Goal: Task Accomplishment & Management: Use online tool/utility

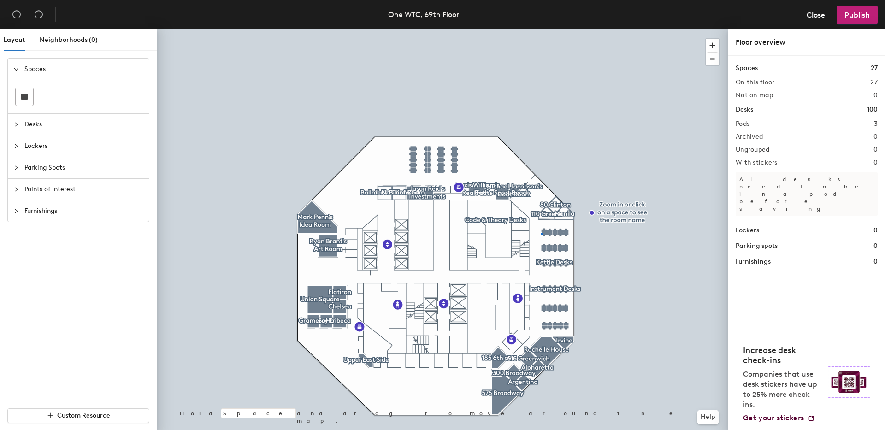
click at [541, 30] on div at bounding box center [443, 30] width 572 height 0
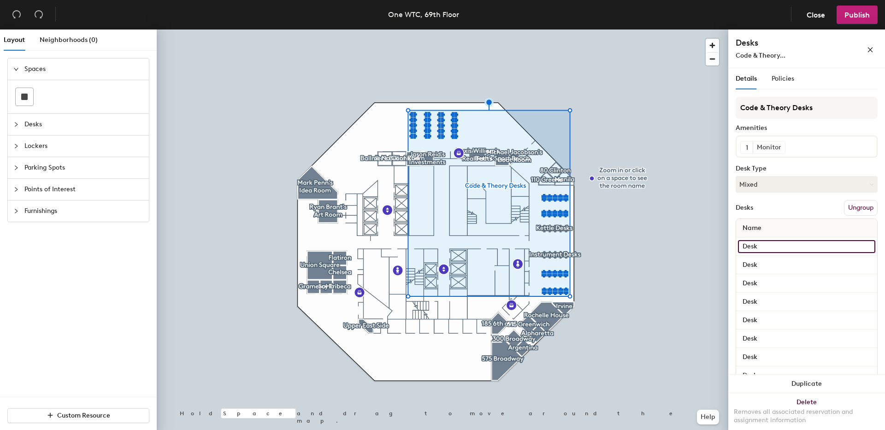
click at [757, 243] on input "Desk" at bounding box center [806, 246] width 137 height 13
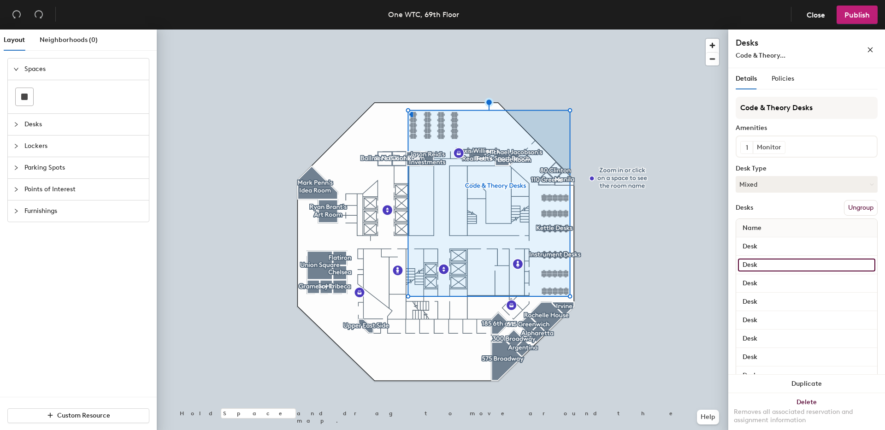
click at [755, 259] on input "Desk" at bounding box center [806, 265] width 137 height 13
click at [754, 277] on input "Desk" at bounding box center [806, 283] width 137 height 13
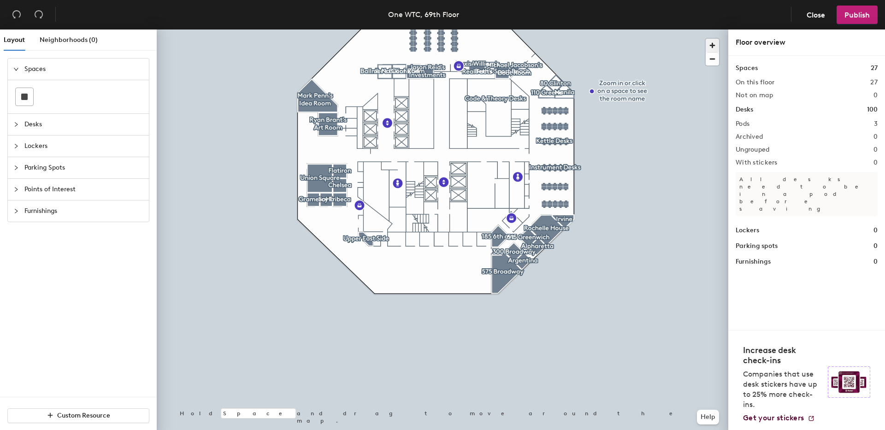
click at [710, 46] on span "button" at bounding box center [712, 45] width 13 height 13
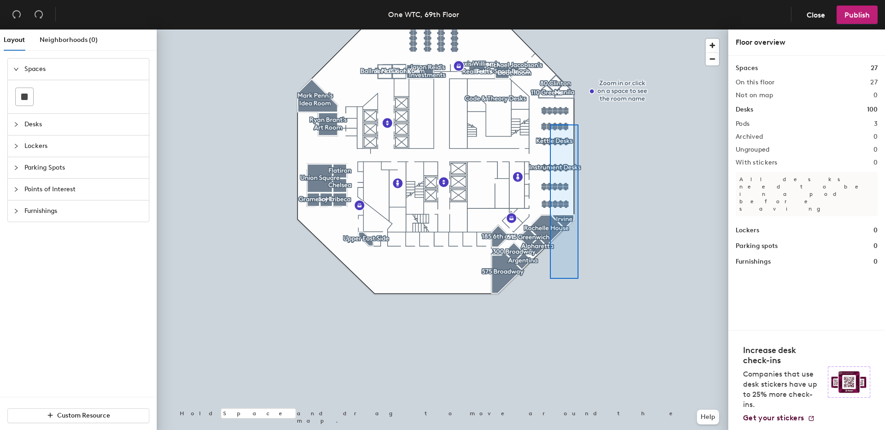
click at [549, 30] on div at bounding box center [443, 30] width 572 height 0
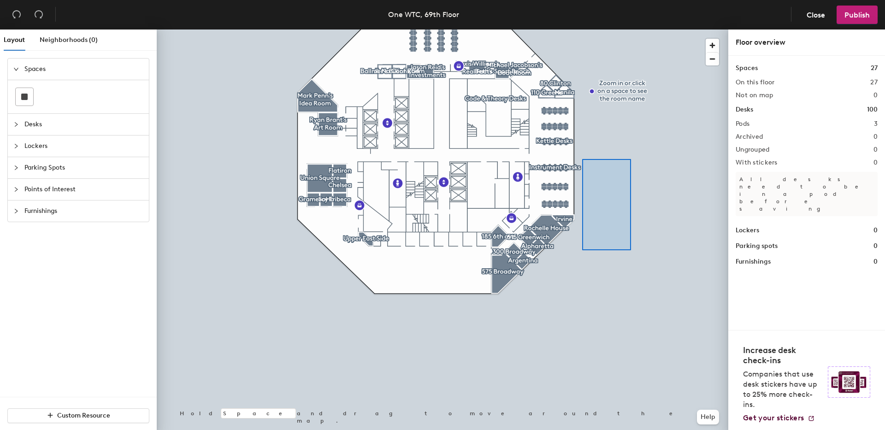
click at [592, 30] on div at bounding box center [443, 30] width 572 height 0
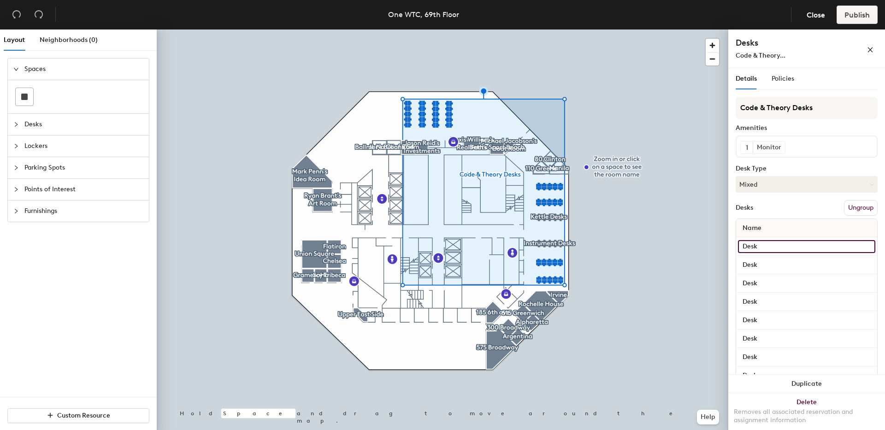
click at [759, 250] on input "Desk" at bounding box center [806, 246] width 137 height 13
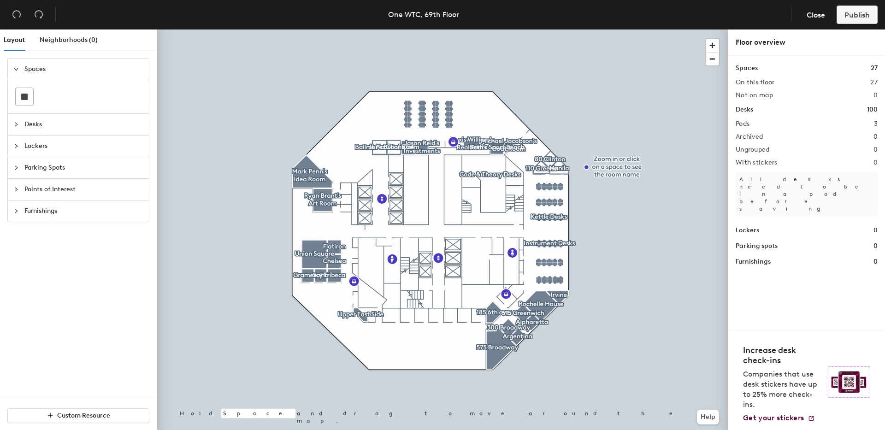
click at [541, 30] on div at bounding box center [443, 30] width 572 height 0
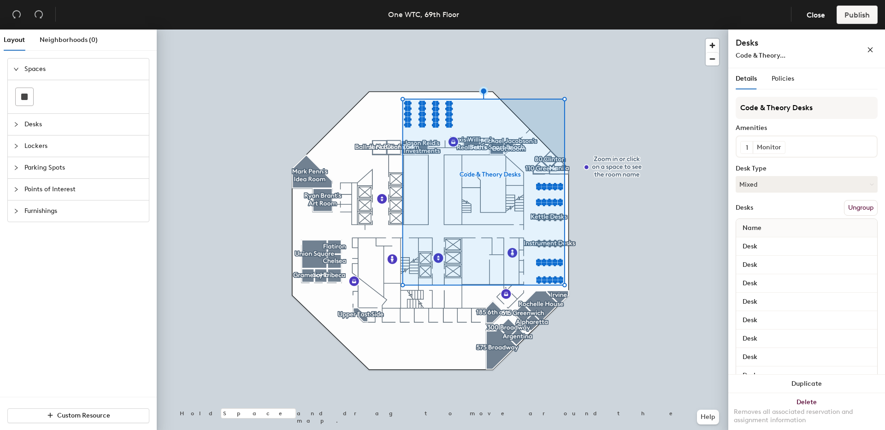
click at [591, 30] on div at bounding box center [443, 30] width 572 height 0
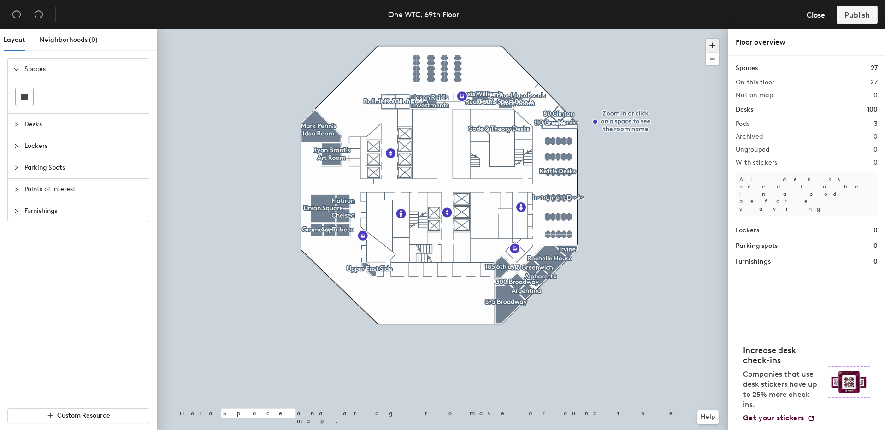
click at [713, 41] on span "button" at bounding box center [712, 45] width 13 height 13
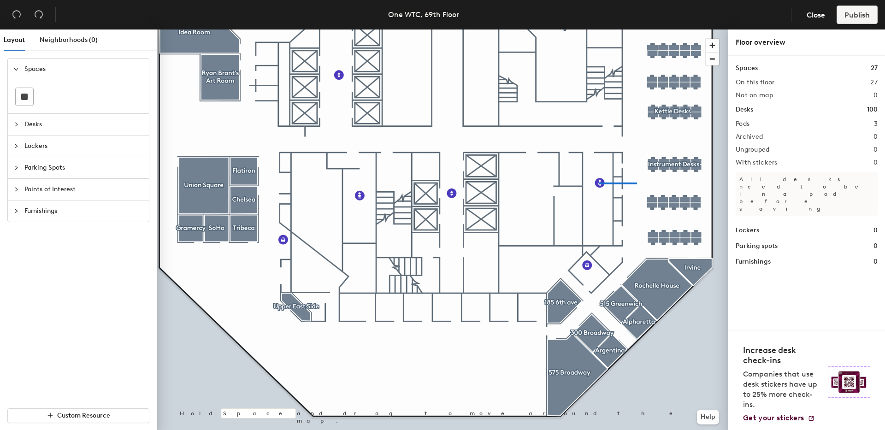
click at [599, 30] on div at bounding box center [443, 30] width 572 height 0
click at [654, 30] on div at bounding box center [443, 30] width 572 height 0
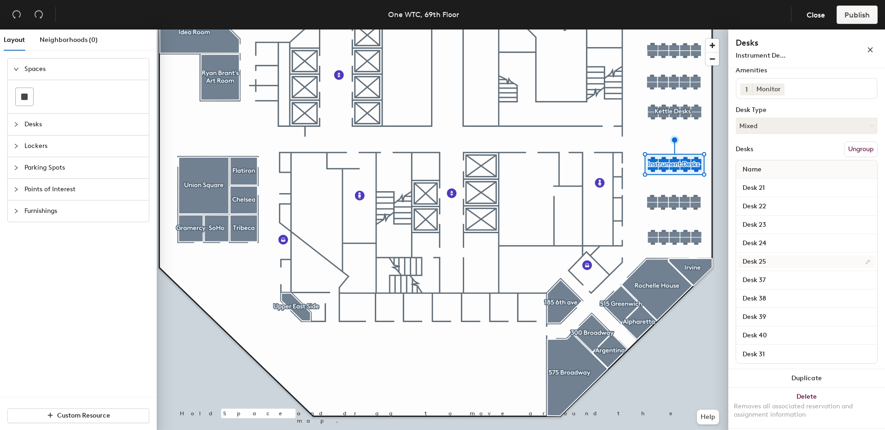
scroll to position [59, 0]
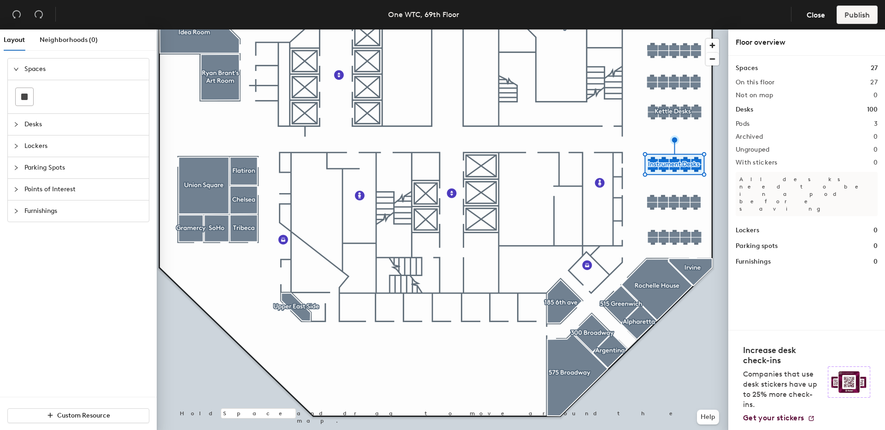
click at [656, 30] on div at bounding box center [443, 30] width 572 height 0
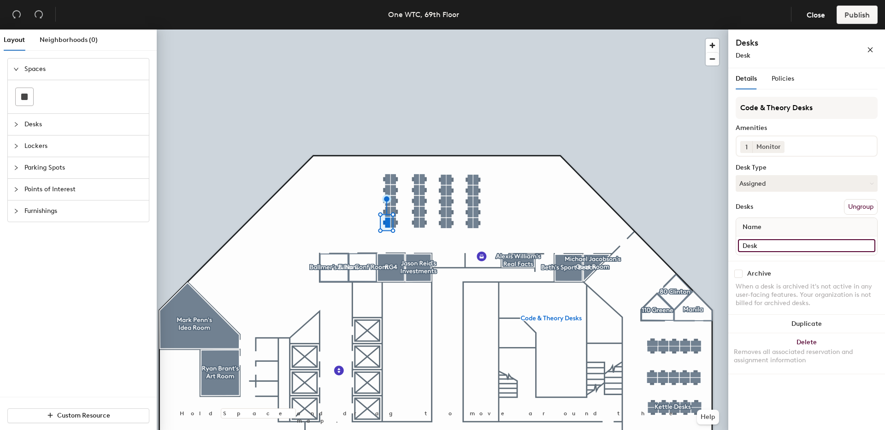
click at [772, 246] on input "Desk" at bounding box center [806, 245] width 137 height 13
click at [743, 247] on input "61" at bounding box center [806, 245] width 137 height 13
type input "61"
click at [764, 246] on input "Desk" at bounding box center [806, 245] width 137 height 13
type input "Desk 61"
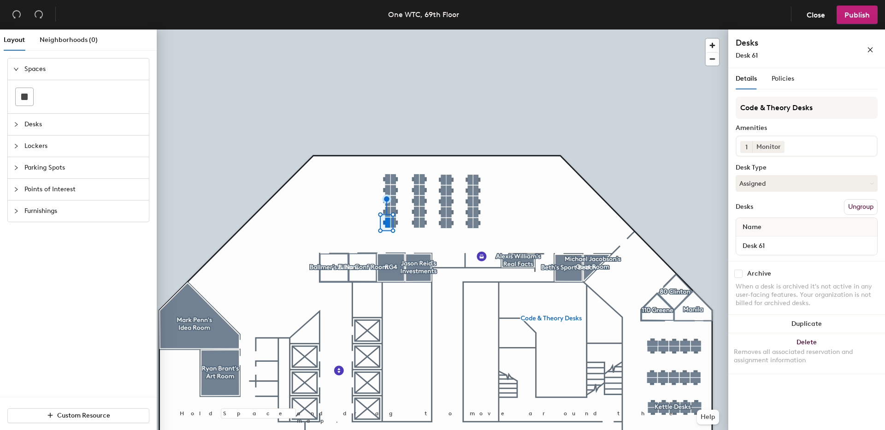
click at [699, 30] on div at bounding box center [443, 30] width 572 height 0
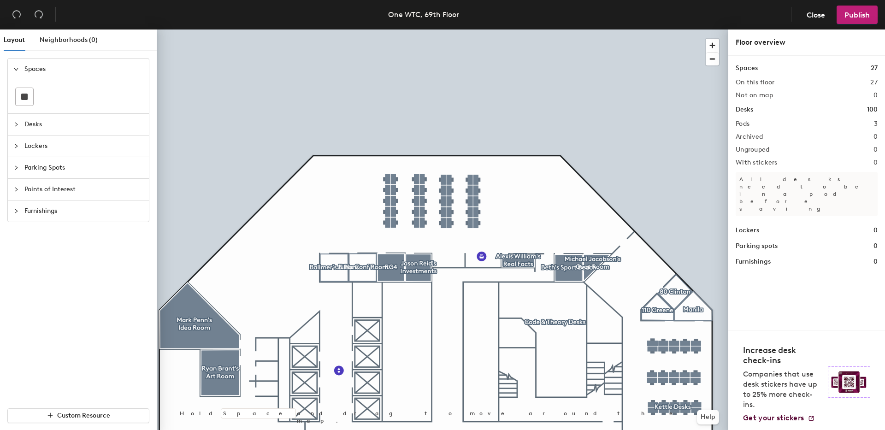
click at [385, 30] on div at bounding box center [443, 30] width 572 height 0
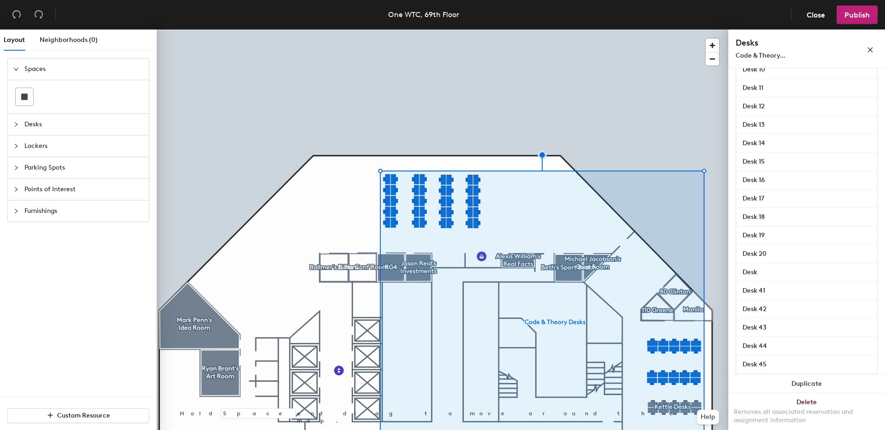
scroll to position [657, 0]
click at [341, 30] on div at bounding box center [443, 30] width 572 height 0
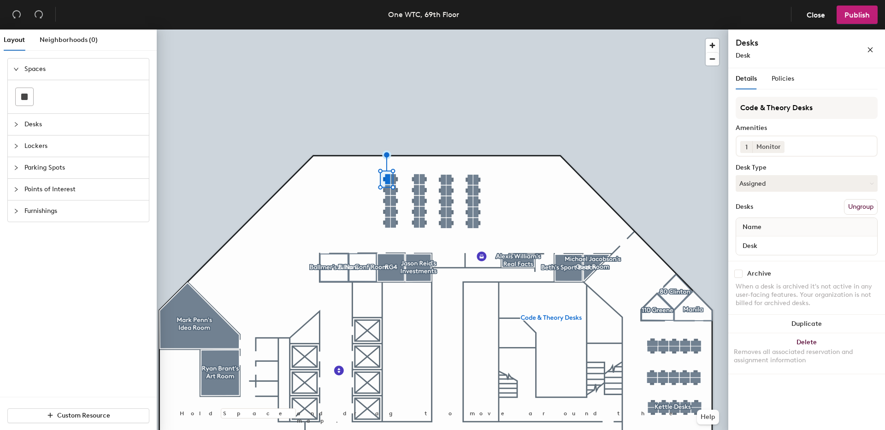
click at [363, 30] on div at bounding box center [443, 30] width 572 height 0
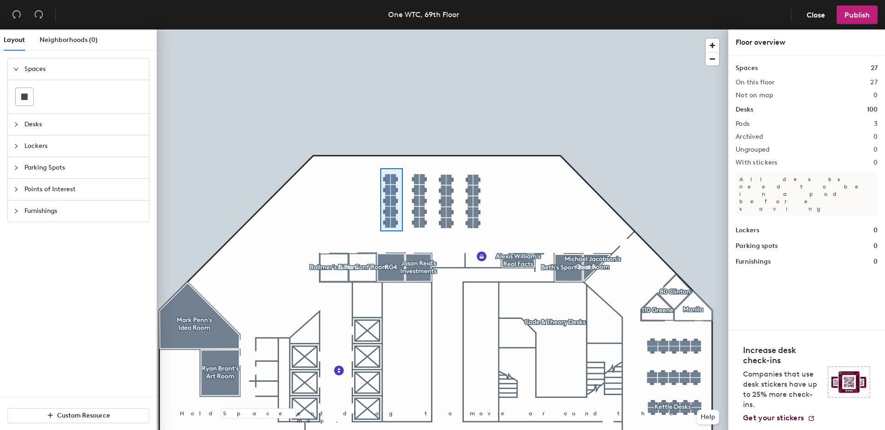
click at [380, 30] on div at bounding box center [443, 30] width 572 height 0
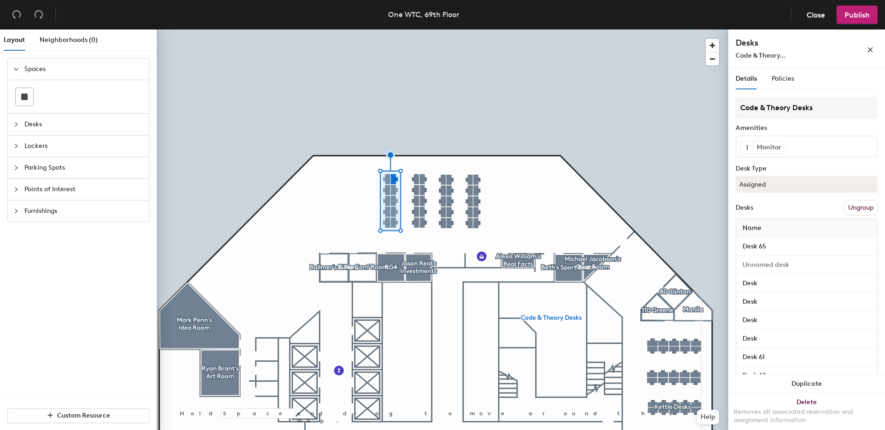
scroll to position [60, 0]
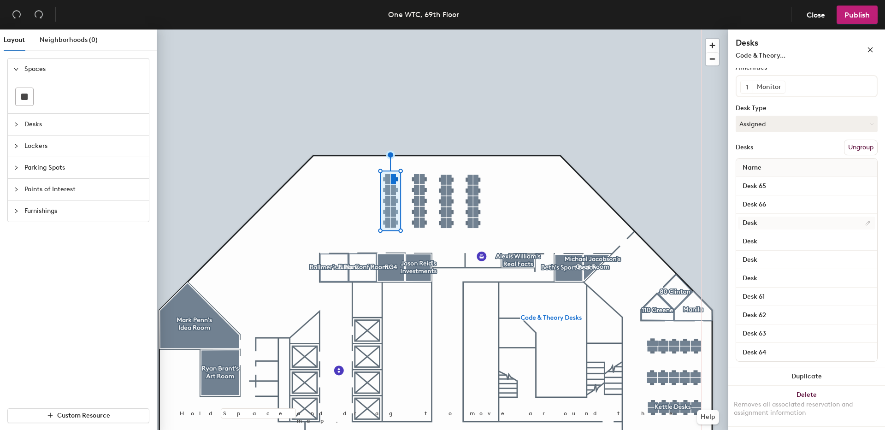
type input "Desk 66"
click at [762, 222] on input "Desk" at bounding box center [806, 223] width 137 height 13
type input "Desk 67"
click at [769, 243] on input "Desk" at bounding box center [806, 241] width 137 height 13
type input "Desk68"
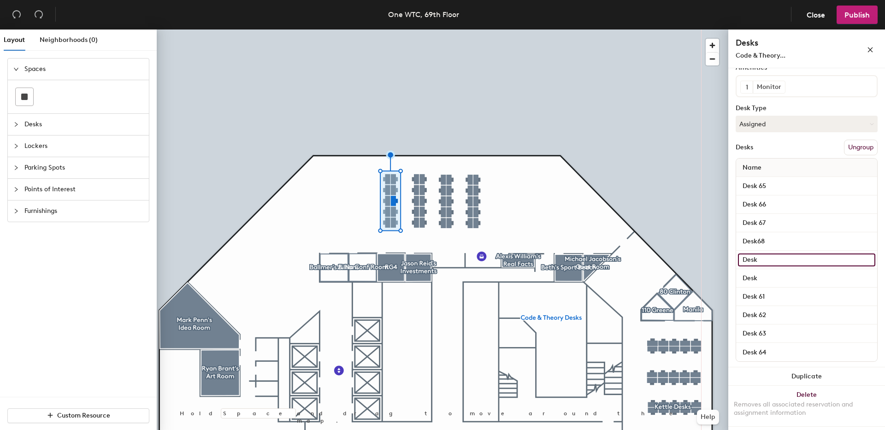
click at [761, 255] on input "Desk" at bounding box center [806, 260] width 137 height 13
type input "Desk 69"
click at [769, 279] on input "Desk" at bounding box center [806, 278] width 137 height 13
type input "Desk 70"
click at [640, 30] on div at bounding box center [443, 30] width 572 height 0
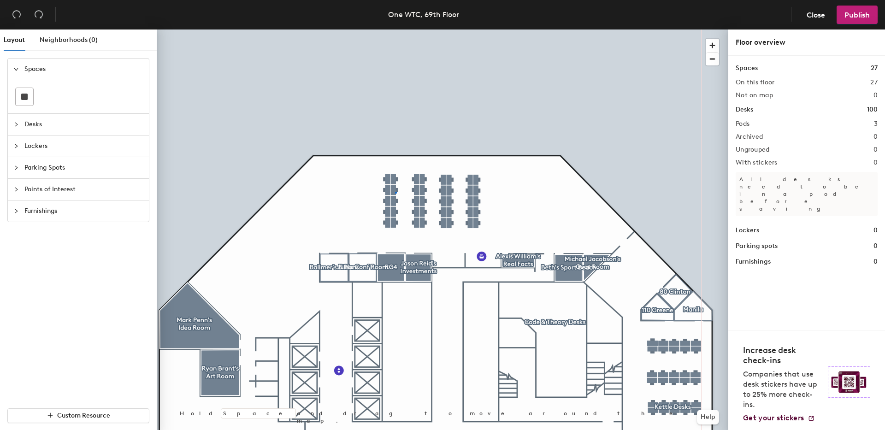
click at [395, 30] on div at bounding box center [443, 30] width 572 height 0
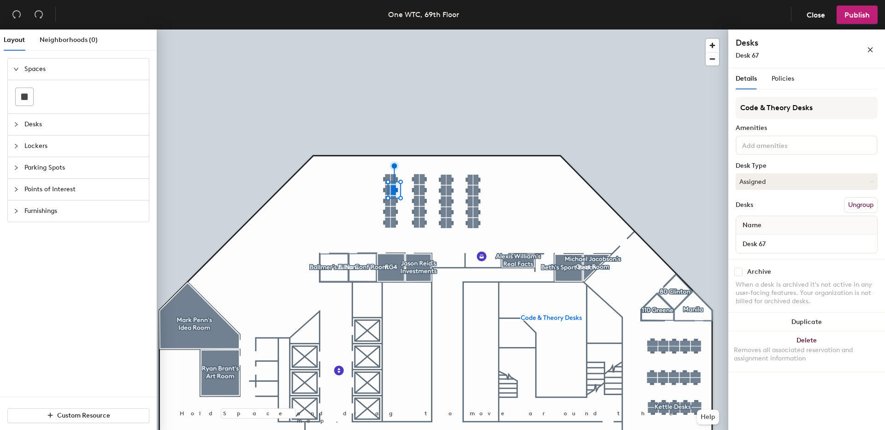
click at [412, 30] on div at bounding box center [443, 30] width 572 height 0
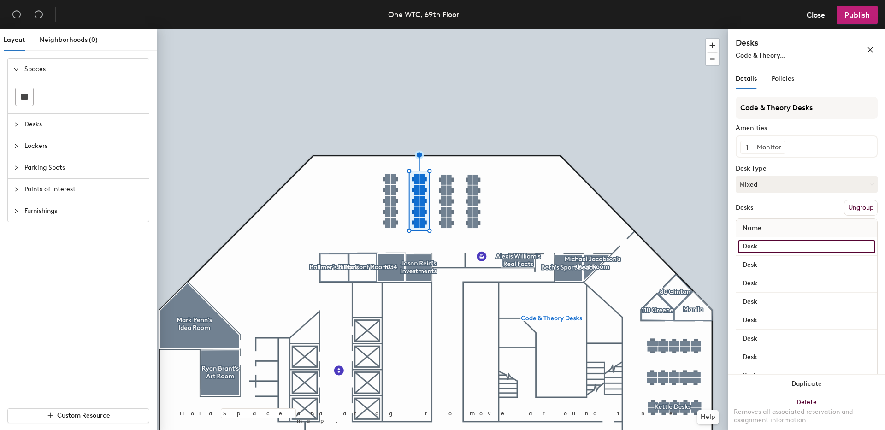
click at [768, 246] on input "Desk" at bounding box center [806, 246] width 137 height 13
type input "Desk 75"
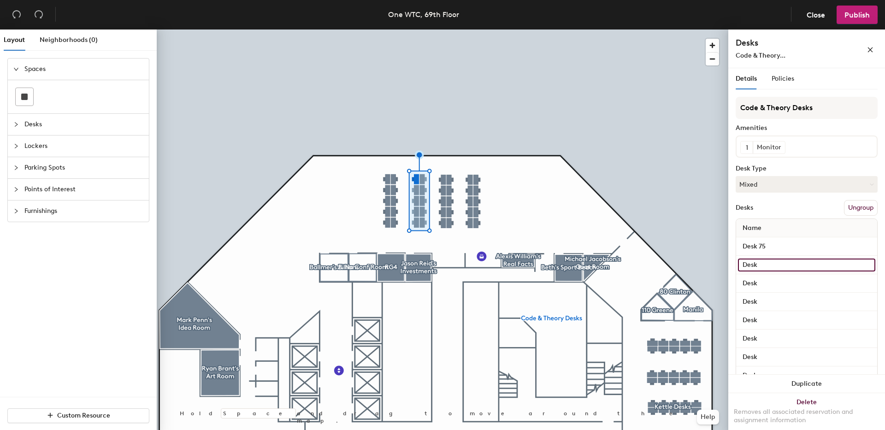
click at [769, 265] on input "Desk" at bounding box center [806, 265] width 137 height 13
type input "Desk 76"
click at [769, 283] on input "Desk" at bounding box center [806, 283] width 137 height 13
type input "Desk 77"
click at [770, 303] on input "Desk" at bounding box center [806, 302] width 137 height 13
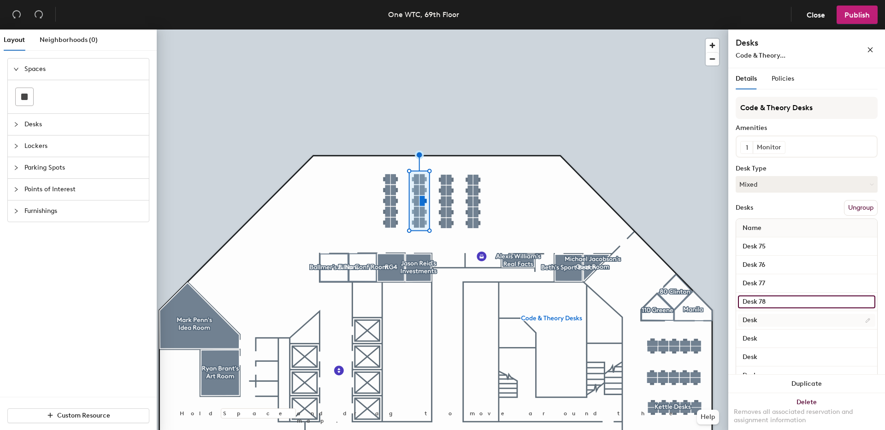
type input "Desk 78"
click at [766, 316] on input "Desk" at bounding box center [806, 320] width 137 height 13
type input "Desk 79"
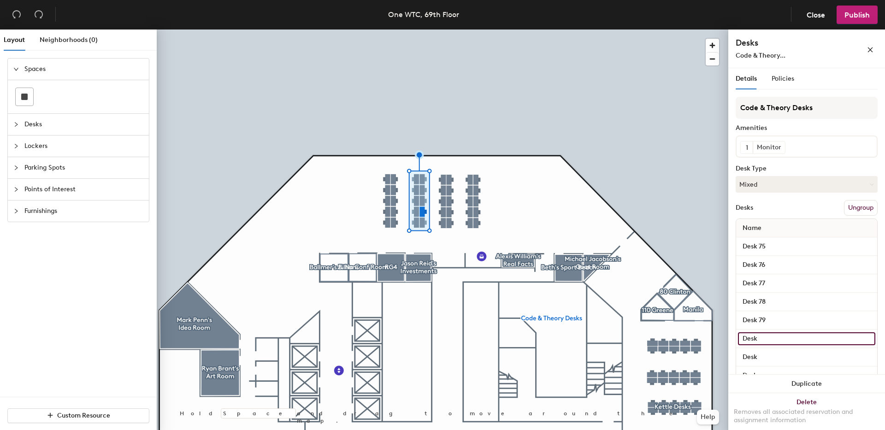
click at [764, 336] on input "Desk" at bounding box center [806, 338] width 137 height 13
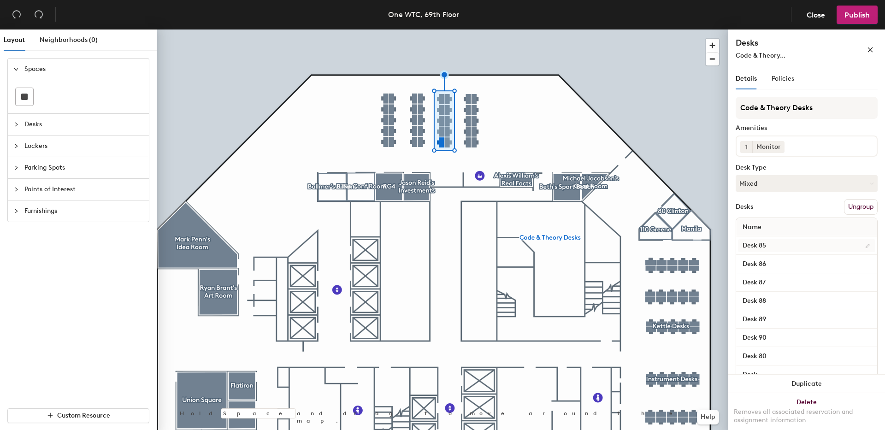
type input "Desk 80"
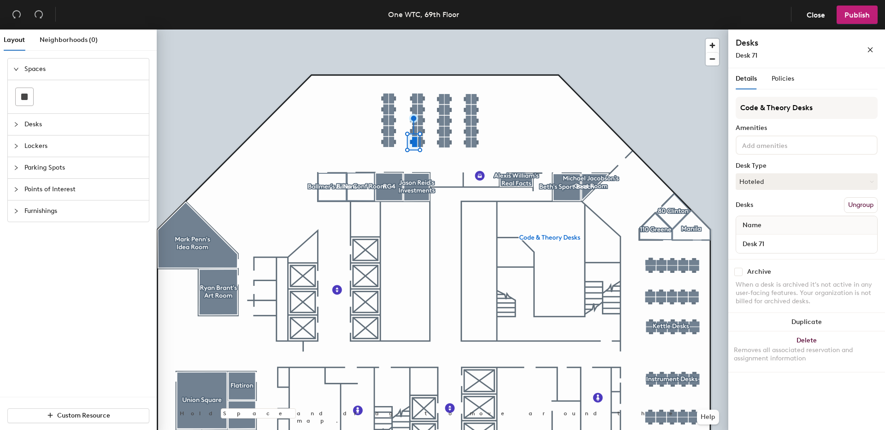
click at [415, 30] on div at bounding box center [443, 30] width 572 height 0
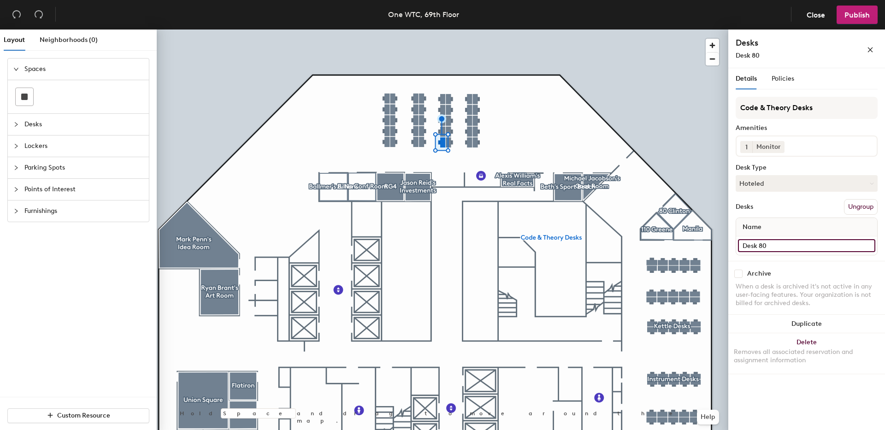
click at [761, 248] on input "Desk 80" at bounding box center [806, 245] width 137 height 13
click at [769, 245] on input "Desk 80" at bounding box center [806, 245] width 137 height 13
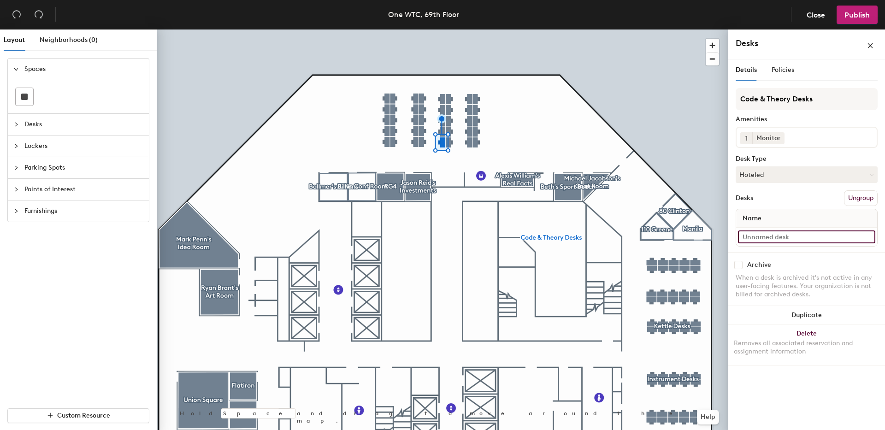
type input "7"
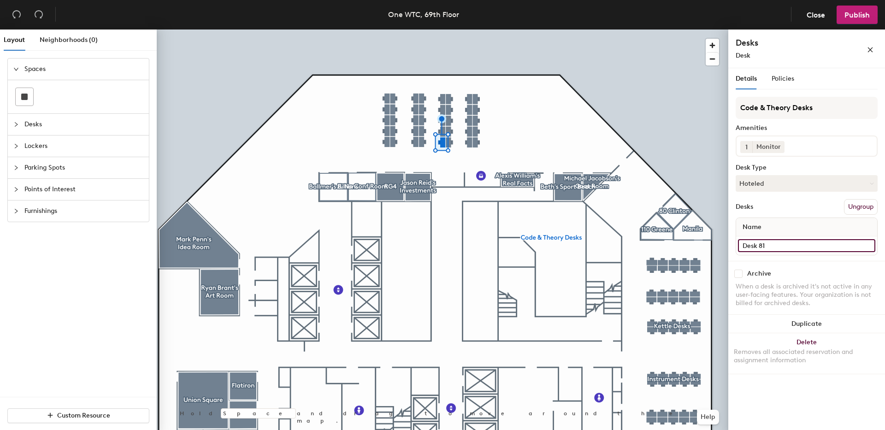
type input "Desk 81"
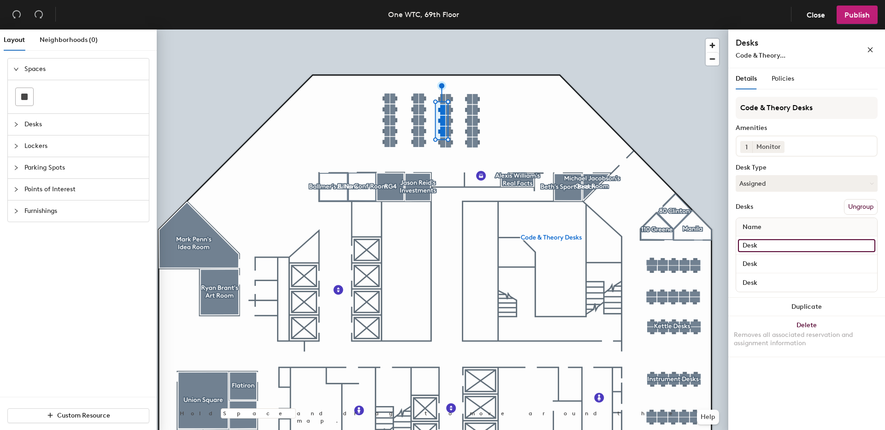
click at [763, 245] on input "Desk" at bounding box center [806, 245] width 137 height 13
type input "Desk 83"
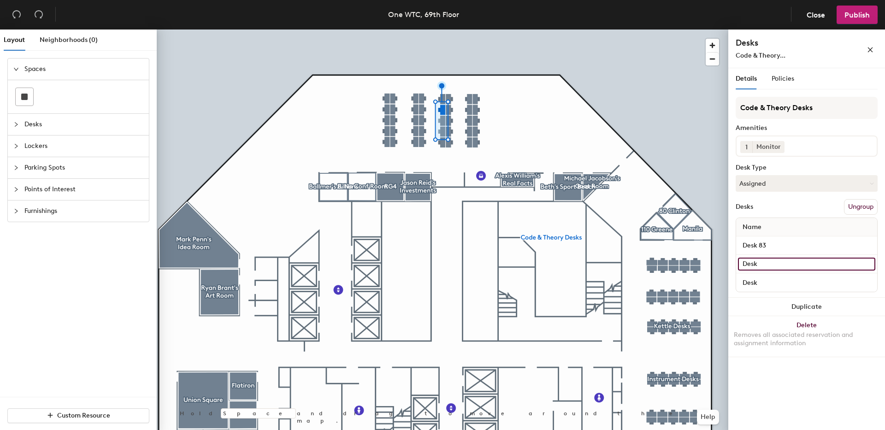
click at [770, 269] on input "Desk" at bounding box center [806, 264] width 137 height 13
type input "Desk 82"
drag, startPoint x: 773, startPoint y: 286, endPoint x: 769, endPoint y: 283, distance: 5.4
click at [773, 286] on input "Desk" at bounding box center [806, 282] width 137 height 13
type input "Desk 82"
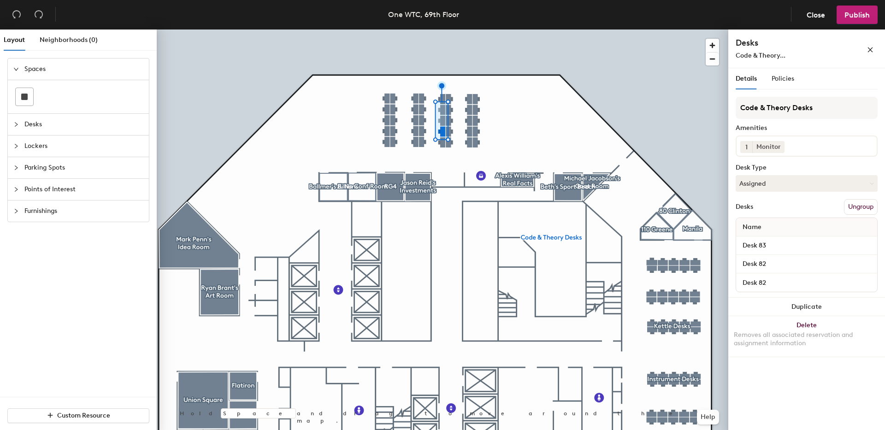
click at [768, 274] on div "Desk 82" at bounding box center [806, 282] width 141 height 18
click at [766, 263] on input "Desk 82" at bounding box center [806, 264] width 137 height 13
click at [767, 264] on input "Desk 82" at bounding box center [806, 264] width 137 height 13
type input "Desk 83"
click at [764, 246] on input "Desk 83" at bounding box center [806, 245] width 137 height 13
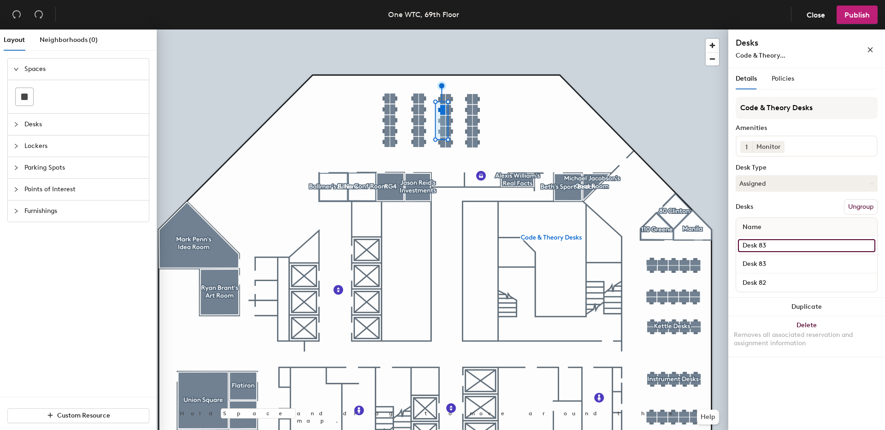
click at [767, 245] on input "Desk 83" at bounding box center [806, 245] width 137 height 13
type input "Desk 84"
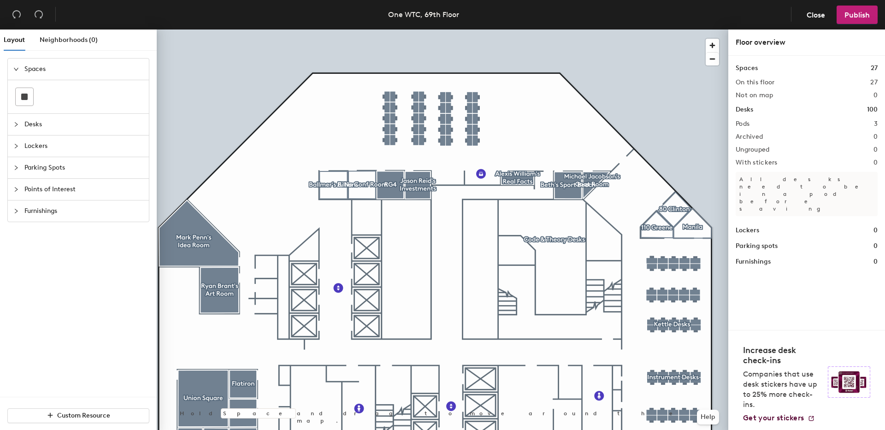
click at [443, 30] on div at bounding box center [443, 30] width 572 height 0
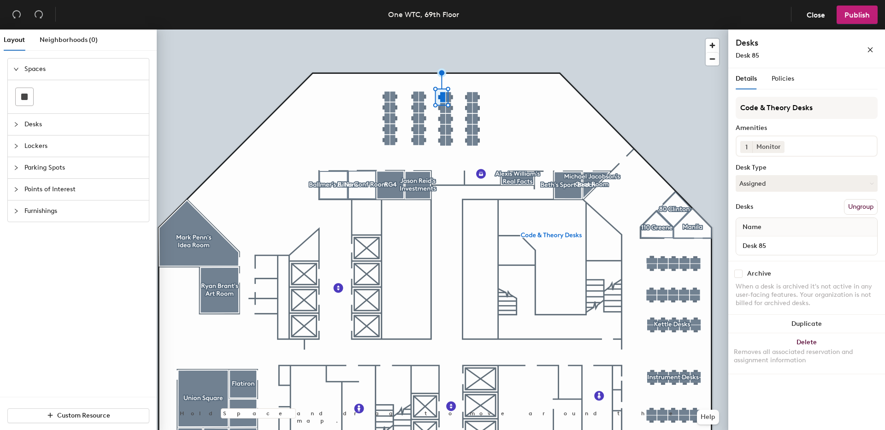
click at [451, 30] on div at bounding box center [443, 30] width 572 height 0
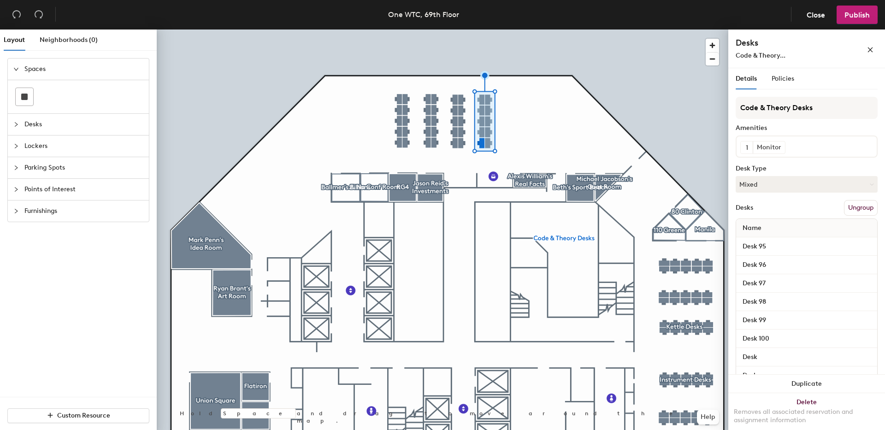
scroll to position [41, 0]
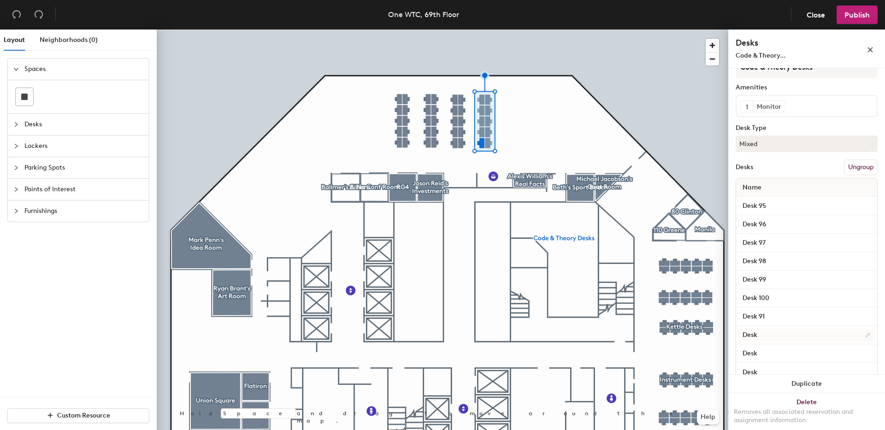
type input "Desk 91"
click at [763, 332] on input "Desk" at bounding box center [806, 335] width 137 height 13
type input "Desk 92"
click at [764, 355] on input "Desk" at bounding box center [806, 353] width 137 height 13
type input "Desk 93"
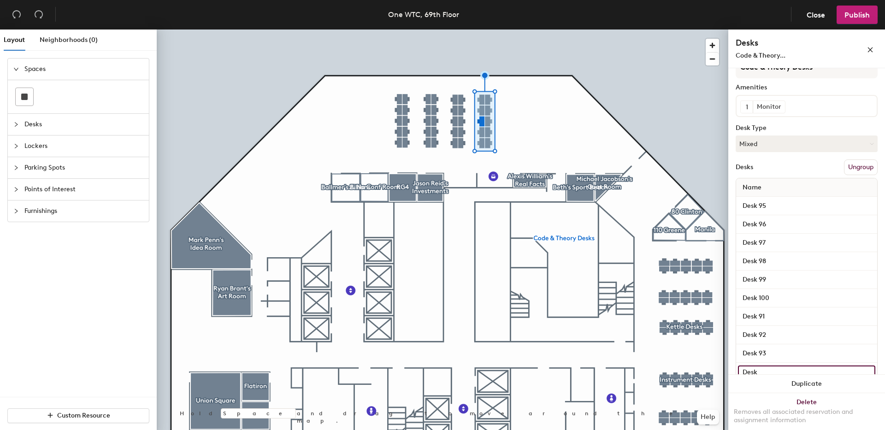
click at [760, 369] on input "Desk" at bounding box center [806, 372] width 137 height 13
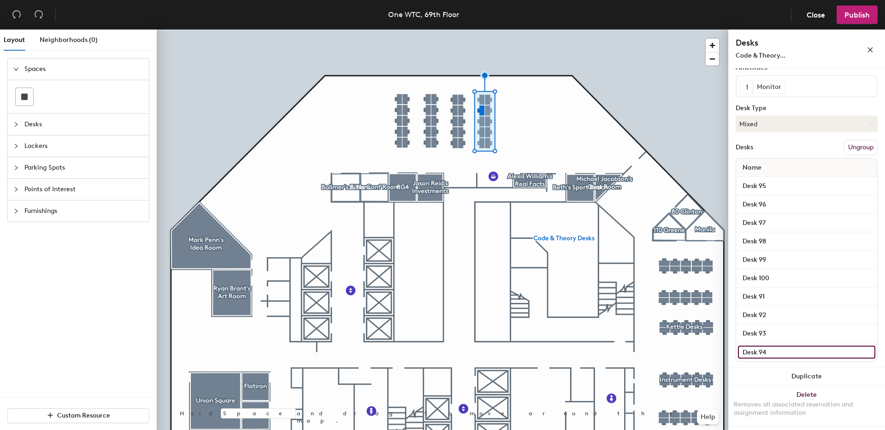
type input "Desk 94"
click at [532, 30] on div at bounding box center [443, 30] width 572 height 0
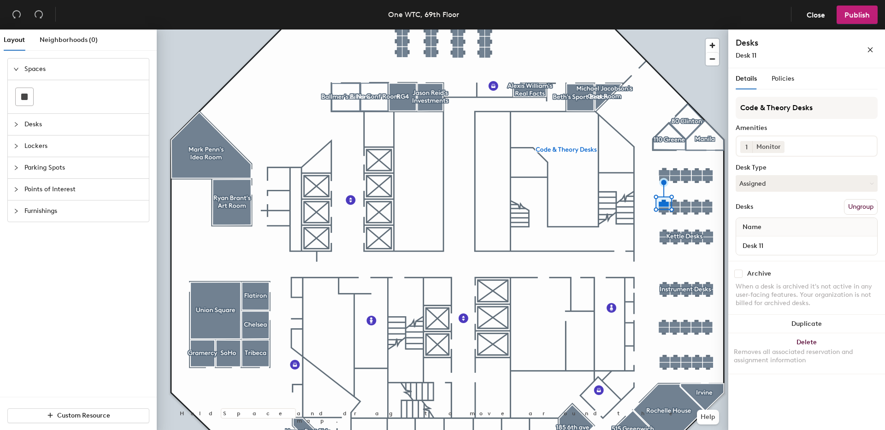
click at [666, 30] on div at bounding box center [443, 30] width 572 height 0
click at [663, 30] on div at bounding box center [443, 30] width 572 height 0
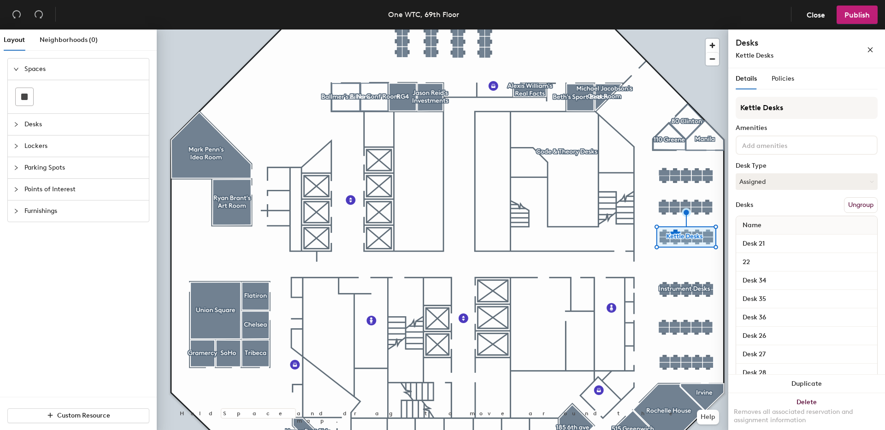
click at [718, 263] on div "Layout Neighborhoods (0) Spaces Desks Lockers Parking Spots Points of Interest …" at bounding box center [442, 232] width 885 height 404
type input "Desk 22"
click at [753, 281] on input "Desk 34" at bounding box center [806, 280] width 137 height 13
click at [762, 278] on input "Desk 34" at bounding box center [806, 280] width 137 height 13
drag, startPoint x: 762, startPoint y: 280, endPoint x: 773, endPoint y: 280, distance: 11.5
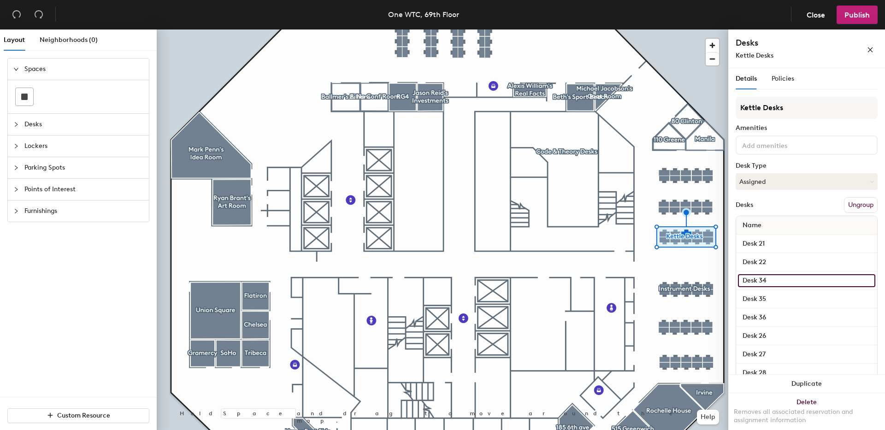
click at [773, 280] on input "Desk 34" at bounding box center [806, 280] width 137 height 13
type input "Desk 23"
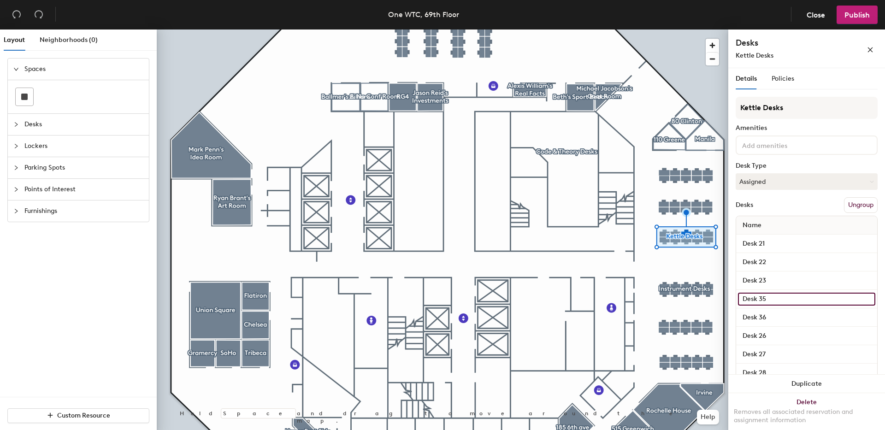
click at [775, 301] on input "Desk 35" at bounding box center [806, 299] width 137 height 13
click at [771, 299] on input "Desk 35" at bounding box center [806, 299] width 137 height 13
type input "Desk 24"
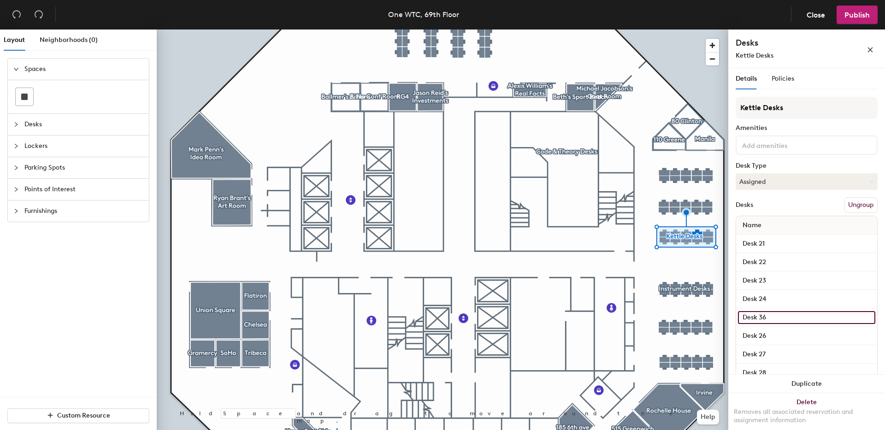
click at [786, 318] on input "Desk 36" at bounding box center [806, 317] width 137 height 13
type input "Desk 25"
click at [777, 335] on input "Desk 26" at bounding box center [806, 336] width 137 height 13
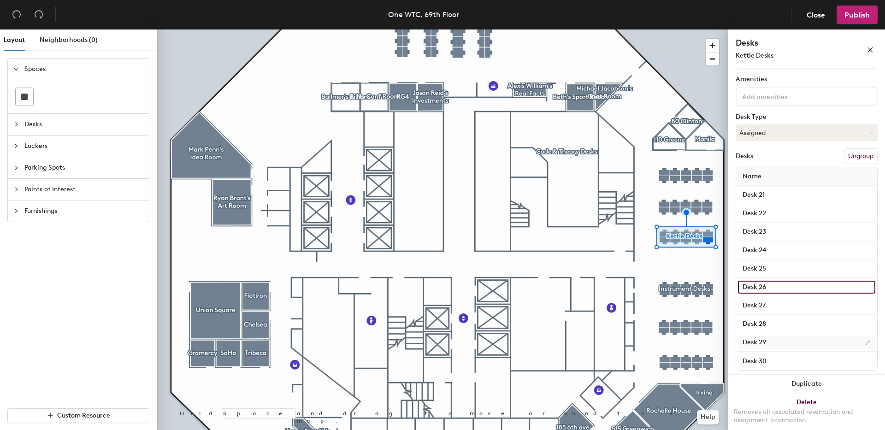
scroll to position [58, 0]
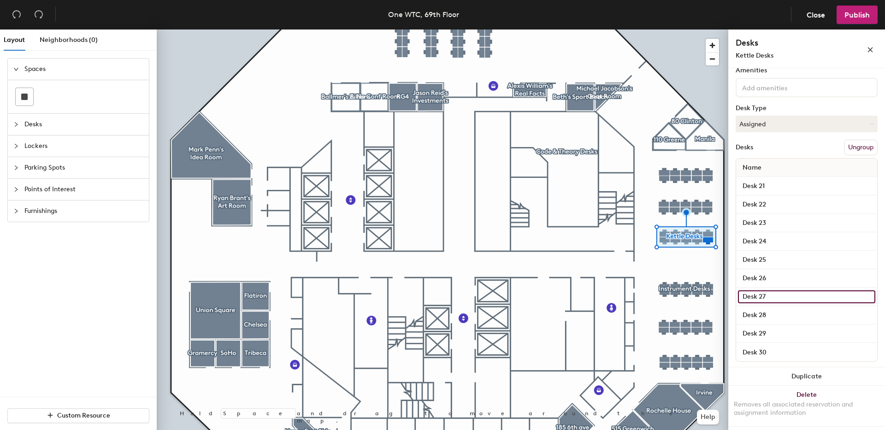
drag, startPoint x: 766, startPoint y: 296, endPoint x: 765, endPoint y: 301, distance: 4.6
click at [766, 296] on input "Desk 27" at bounding box center [806, 296] width 137 height 13
drag, startPoint x: 762, startPoint y: 313, endPoint x: 765, endPoint y: 318, distance: 5.8
click at [762, 313] on input "Desk 28" at bounding box center [806, 315] width 137 height 13
click at [767, 325] on div "Desk 29" at bounding box center [806, 334] width 141 height 18
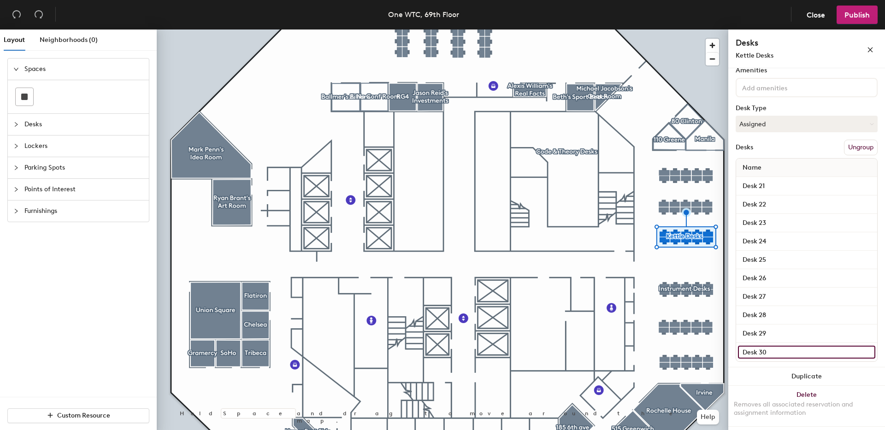
click at [764, 349] on input "Desk 30" at bounding box center [806, 352] width 137 height 13
click at [663, 30] on div at bounding box center [443, 30] width 572 height 0
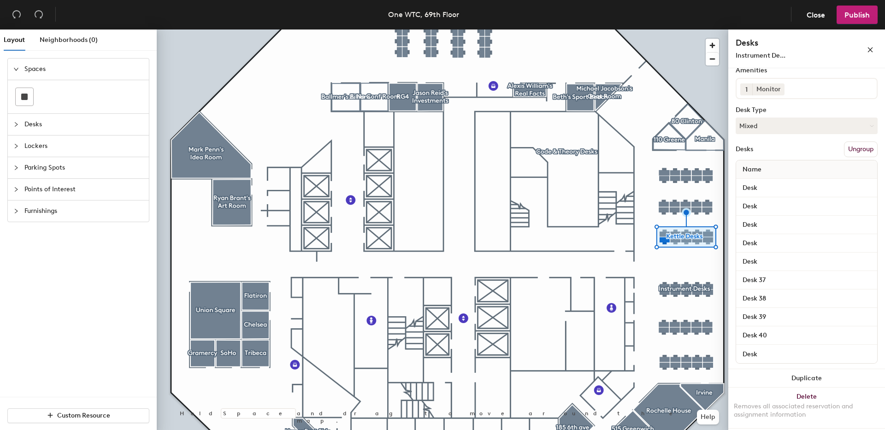
scroll to position [0, 0]
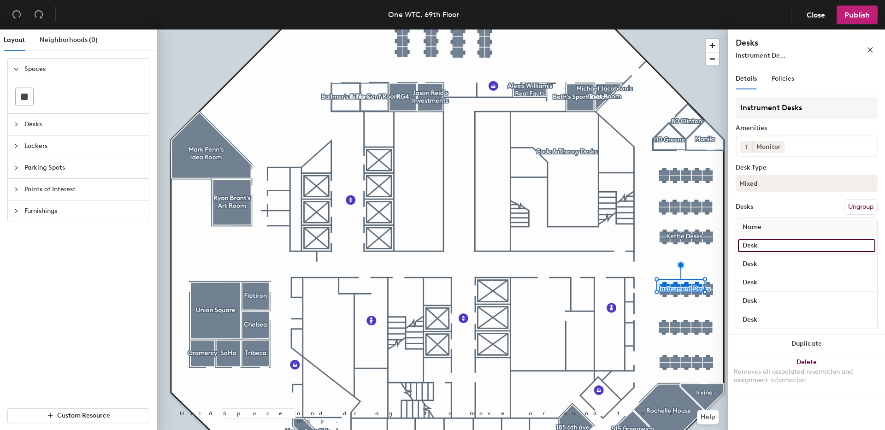
click at [777, 247] on input "Desk" at bounding box center [806, 245] width 137 height 13
type input "Desk 31"
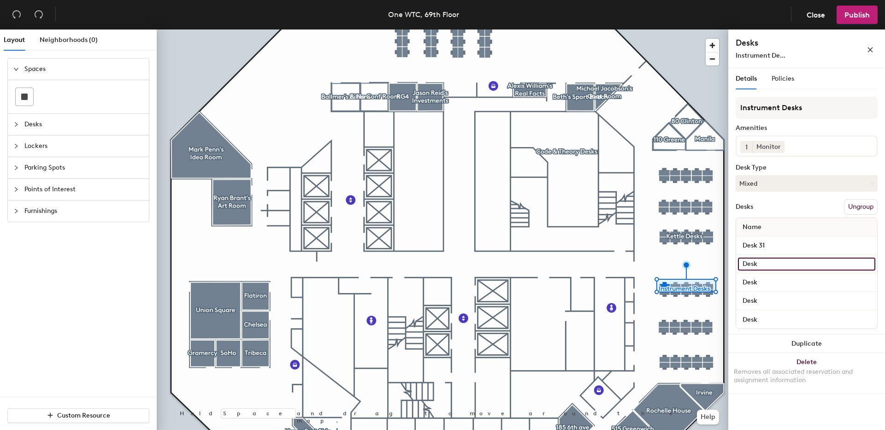
click at [767, 265] on input "Desk" at bounding box center [806, 264] width 137 height 13
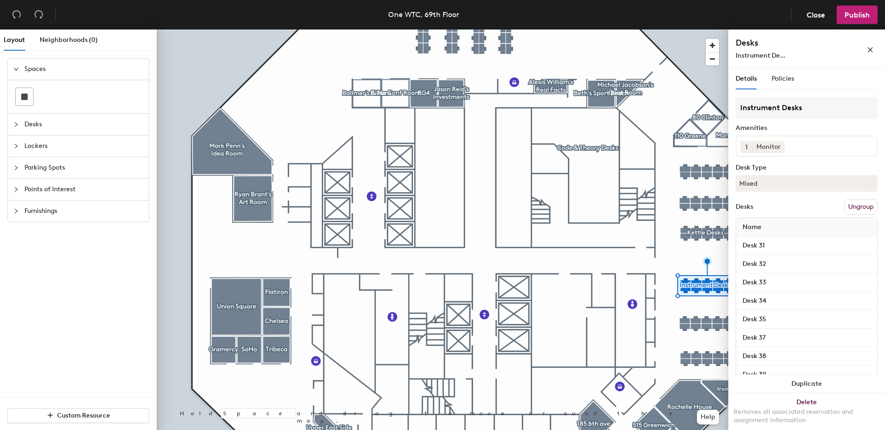
scroll to position [58, 0]
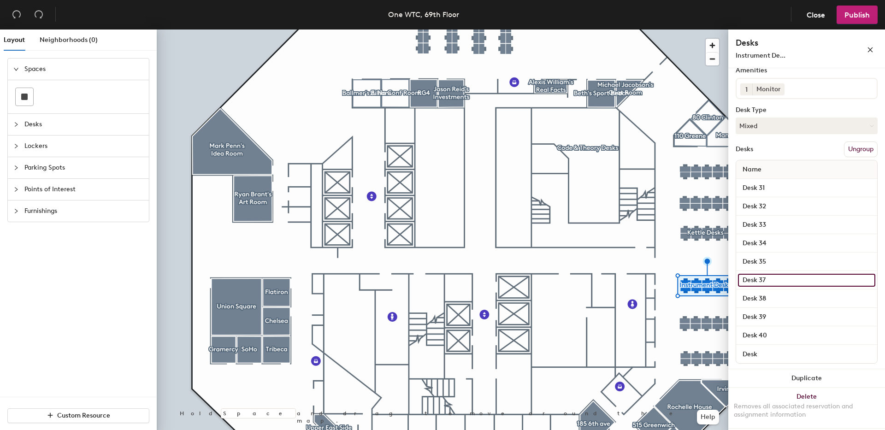
click at [765, 275] on input "Desk 37" at bounding box center [806, 280] width 137 height 13
type input "Desk 36"
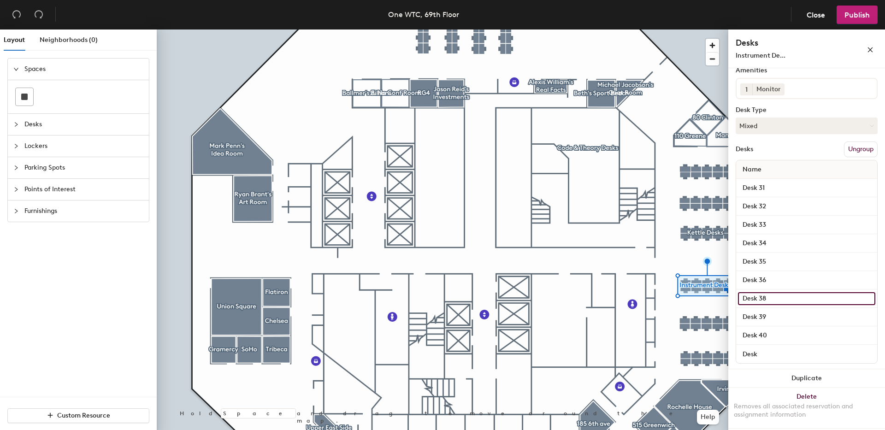
click at [769, 298] on input "Desk 38" at bounding box center [806, 298] width 137 height 13
type input "Desk 37"
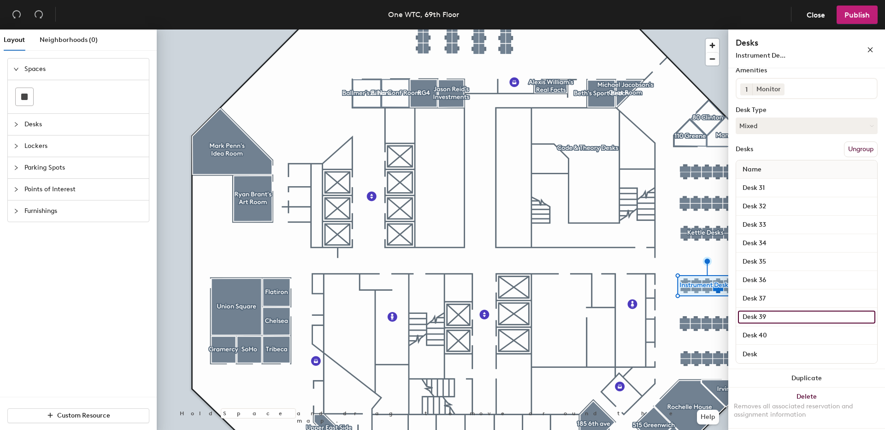
click at [769, 315] on input "Desk 39" at bounding box center [806, 317] width 137 height 13
type input "Desk 38"
click at [774, 331] on input "Desk 40" at bounding box center [806, 335] width 137 height 13
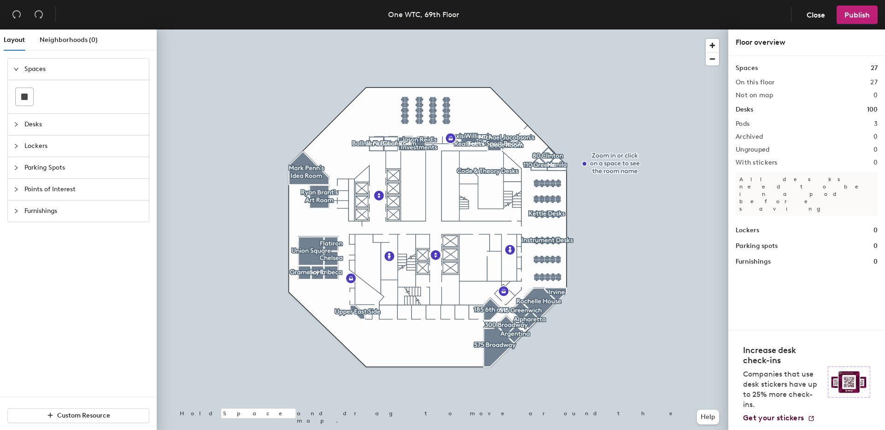
click at [538, 30] on div at bounding box center [443, 30] width 572 height 0
click at [537, 30] on div at bounding box center [443, 30] width 572 height 0
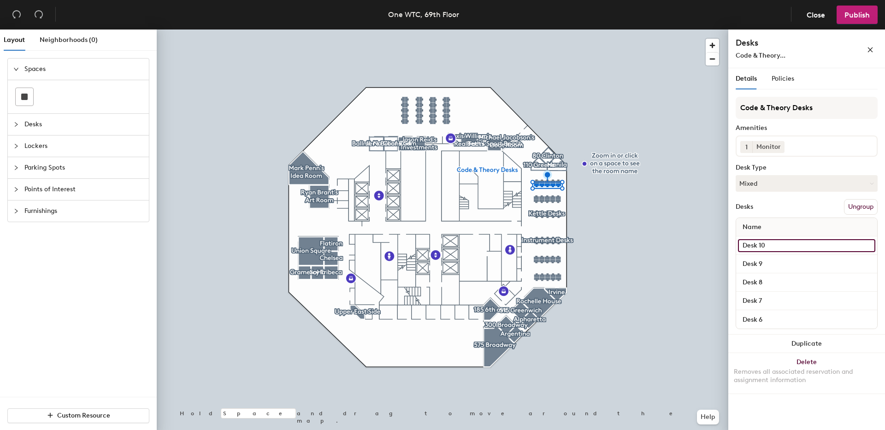
click at [761, 246] on input "Desk 10" at bounding box center [806, 245] width 137 height 13
click at [760, 247] on input "Desk 10" at bounding box center [806, 245] width 137 height 13
click at [767, 245] on input "Desk 10" at bounding box center [806, 245] width 137 height 13
type input "Desk 6"
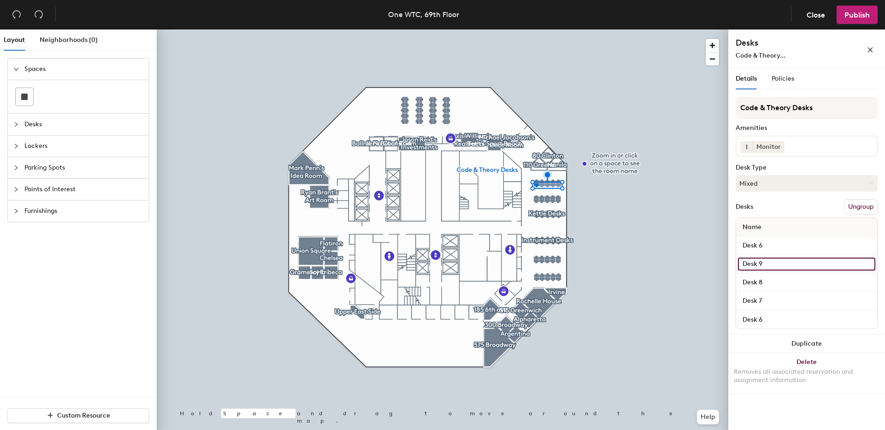
click at [770, 266] on input "Desk 9" at bounding box center [806, 264] width 137 height 13
click at [769, 264] on input "Desk 9" at bounding box center [806, 264] width 137 height 13
type input "Desk 7"
click at [782, 281] on input "Desk 8" at bounding box center [806, 282] width 137 height 13
click at [775, 282] on input "Desk 8" at bounding box center [806, 282] width 137 height 13
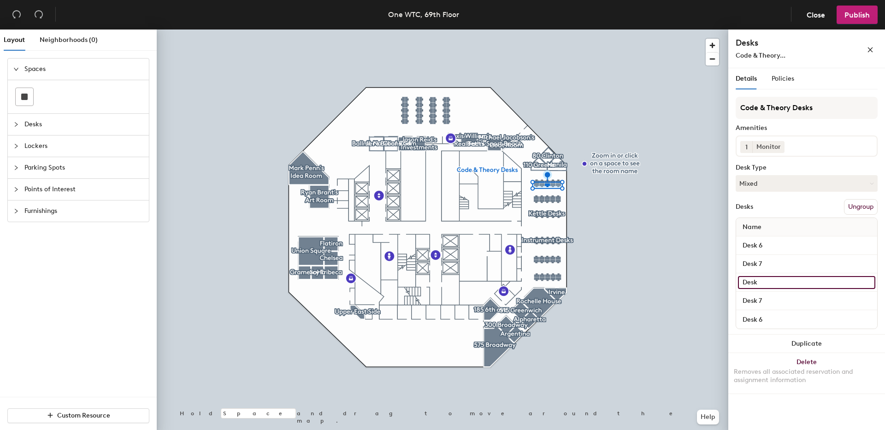
type input "Desk 8"
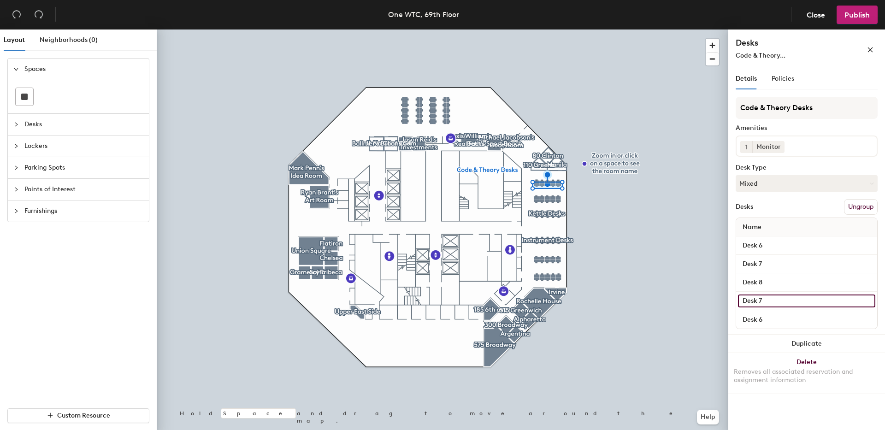
click at [777, 302] on input "Desk 7" at bounding box center [806, 301] width 137 height 13
type input "Desk 9"
click at [770, 314] on input "Desk 6" at bounding box center [806, 319] width 137 height 13
click at [770, 318] on input "Desk 6" at bounding box center [806, 319] width 137 height 13
type input "Desk 10"
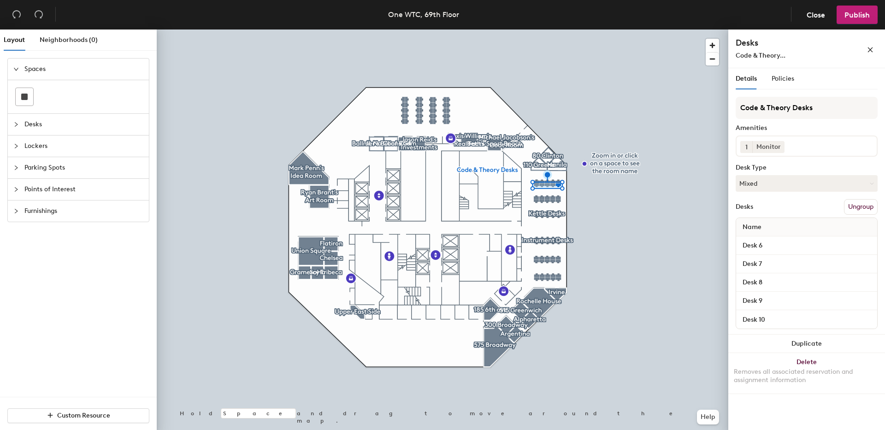
click at [630, 30] on div at bounding box center [443, 30] width 572 height 0
click at [771, 244] on input "Desk 20" at bounding box center [806, 245] width 137 height 13
type input "Desk 16"
click at [771, 264] on input "Desk 19" at bounding box center [806, 264] width 137 height 13
type input "Desk 17"
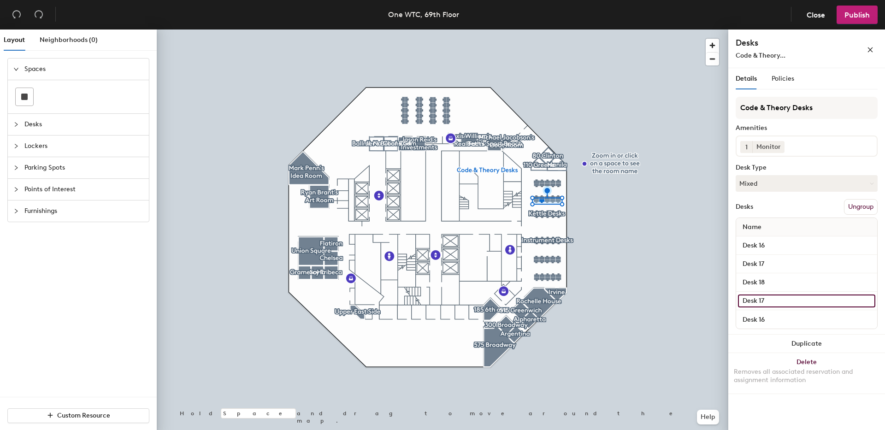
click at [772, 297] on input "Desk 17" at bounding box center [806, 301] width 137 height 13
type input "Desk 19"
click at [773, 321] on input "Desk 16" at bounding box center [806, 319] width 137 height 13
type input "Desk 20"
click at [615, 30] on div at bounding box center [443, 30] width 572 height 0
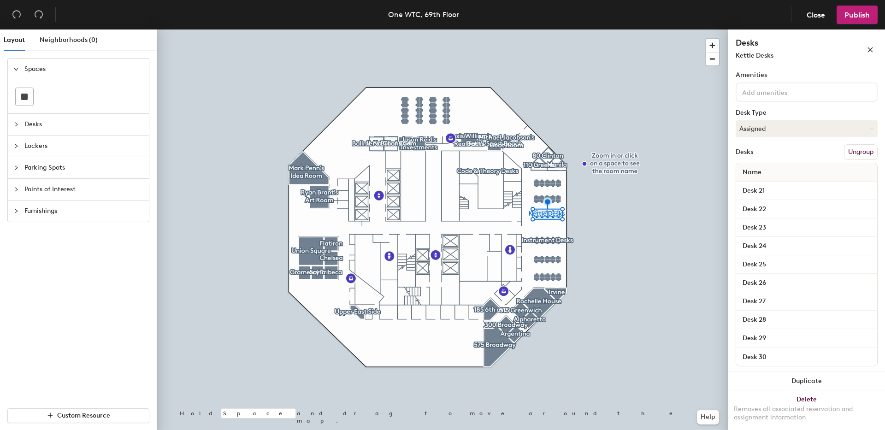
scroll to position [58, 0]
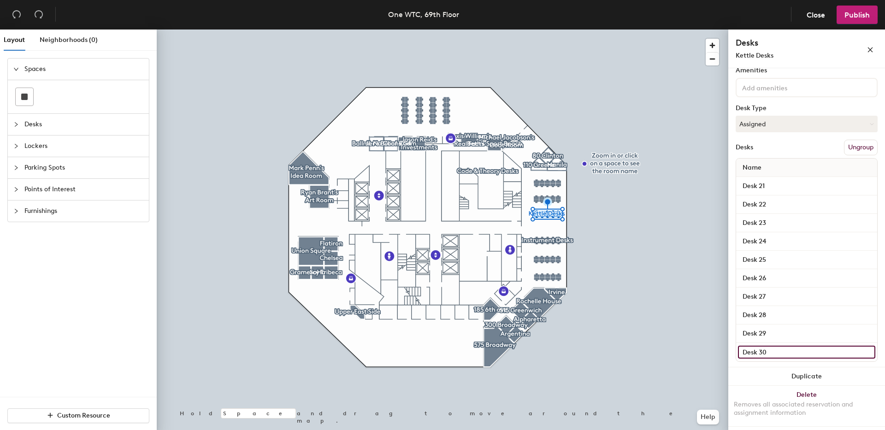
click at [769, 356] on input "Desk 30" at bounding box center [806, 352] width 137 height 13
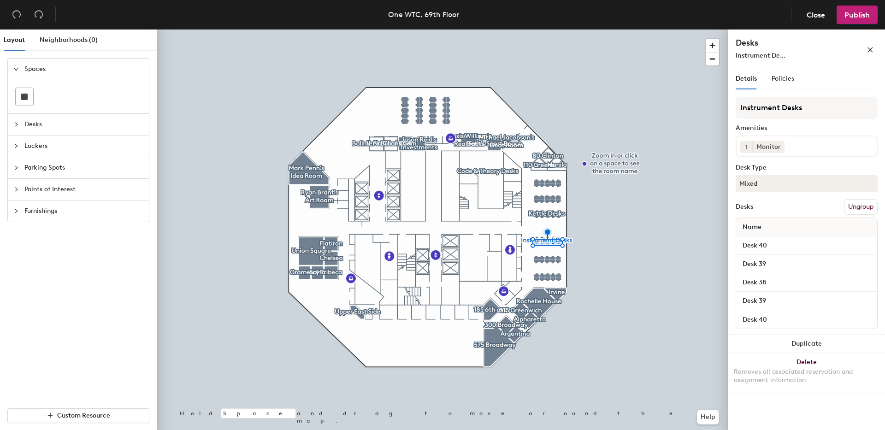
type input "Desk 39"
click at [777, 274] on div "Desk 38" at bounding box center [806, 282] width 141 height 18
click at [776, 266] on input "Desk 39" at bounding box center [806, 264] width 137 height 13
click at [775, 266] on input "Desk 39" at bounding box center [806, 264] width 137 height 13
type input "Desk 37"
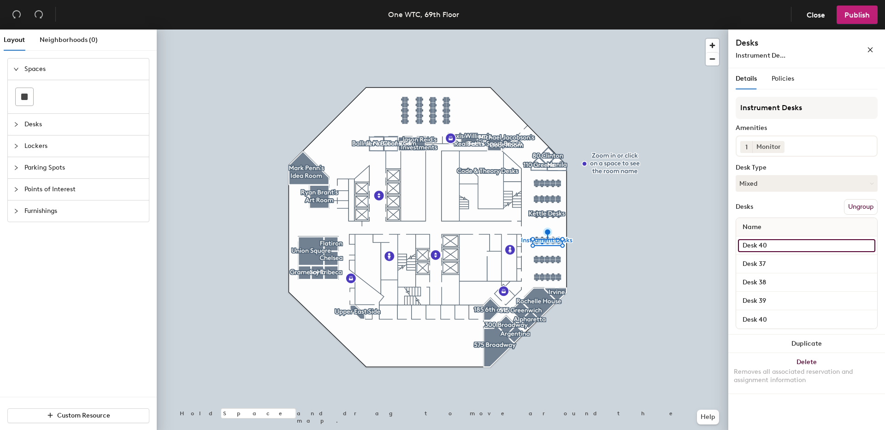
click at [782, 245] on input "Desk 40" at bounding box center [806, 245] width 137 height 13
type input "Desk 36"
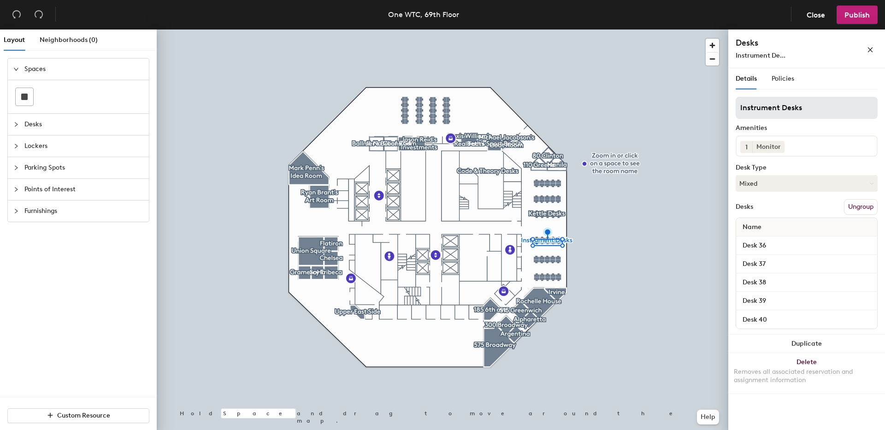
click at [541, 30] on div at bounding box center [443, 30] width 572 height 0
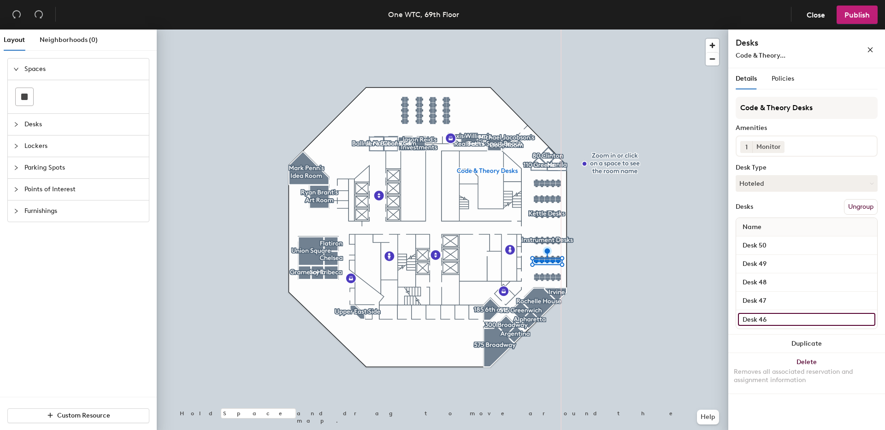
click at [770, 317] on input "Desk 46" at bounding box center [806, 319] width 137 height 13
click at [774, 319] on input "Desk 46" at bounding box center [806, 319] width 137 height 13
type input "Desk 50"
click at [786, 300] on input "Desk 47" at bounding box center [806, 301] width 137 height 13
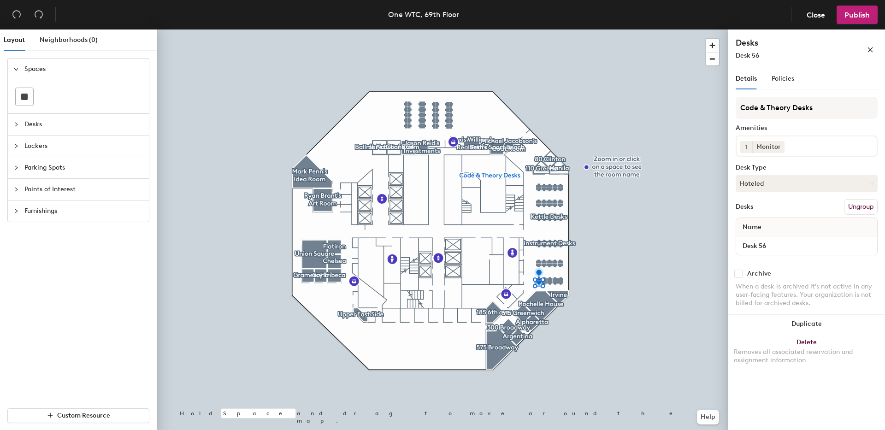
click at [408, 30] on div at bounding box center [443, 30] width 572 height 0
click at [411, 30] on div at bounding box center [443, 30] width 572 height 0
click at [410, 30] on div at bounding box center [443, 30] width 572 height 0
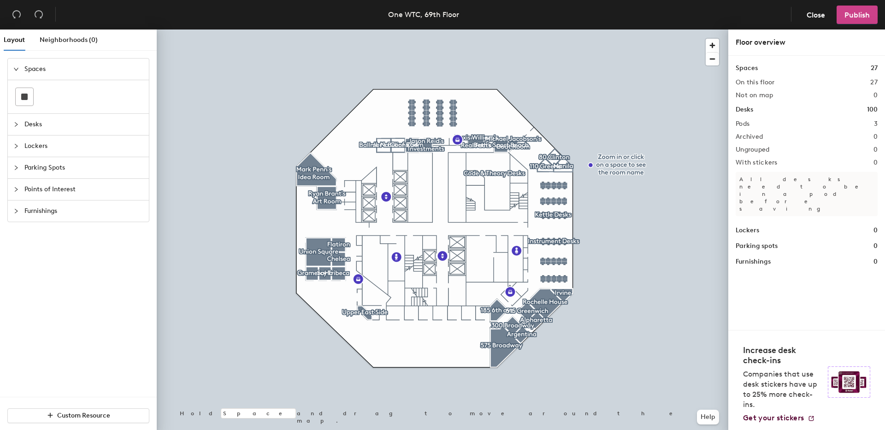
click at [850, 17] on span "Publish" at bounding box center [857, 15] width 25 height 9
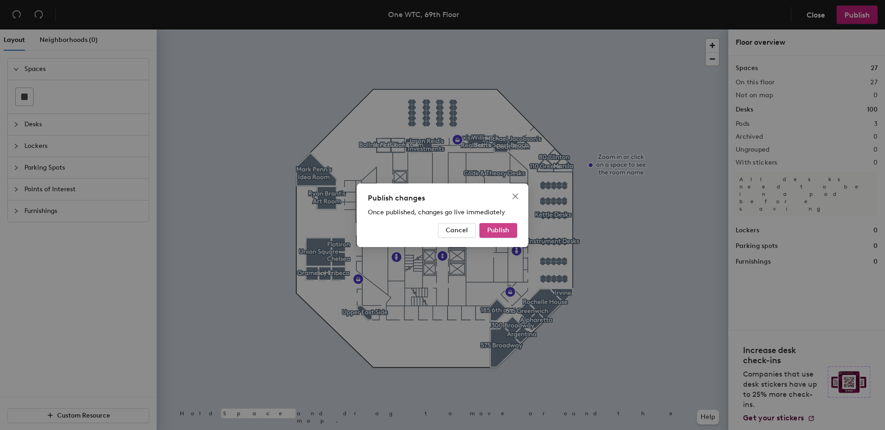
click at [516, 226] on button "Publish" at bounding box center [498, 230] width 38 height 15
